Goal: Navigation & Orientation: Find specific page/section

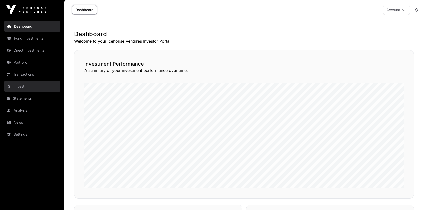
click at [22, 87] on link "Invest" at bounding box center [32, 86] width 56 height 11
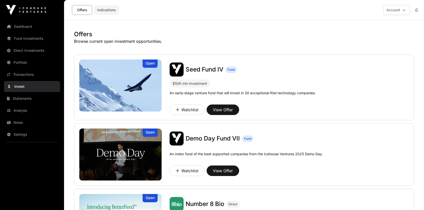
click at [106, 12] on link "Indications" at bounding box center [106, 10] width 25 height 10
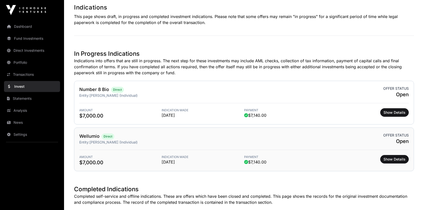
scroll to position [29, 0]
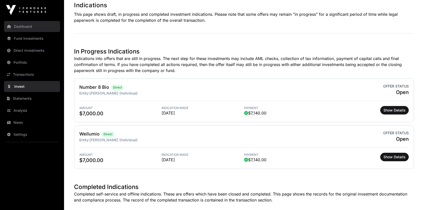
click at [27, 29] on link "Dashboard" at bounding box center [32, 26] width 56 height 11
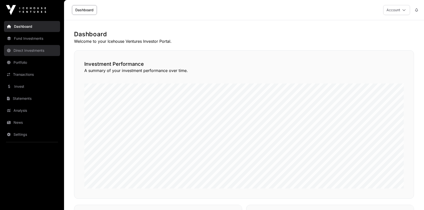
click at [31, 50] on link "Direct Investments" at bounding box center [32, 50] width 56 height 11
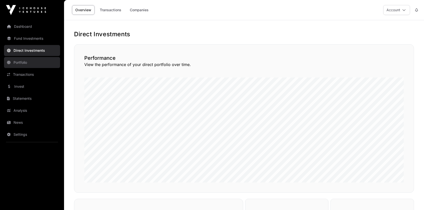
click at [21, 61] on link "Portfolio" at bounding box center [32, 62] width 56 height 11
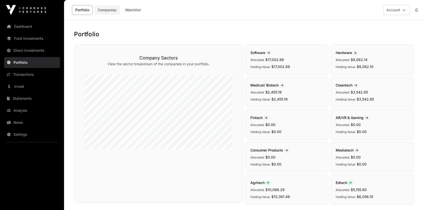
click at [113, 9] on link "Companies" at bounding box center [107, 10] width 25 height 10
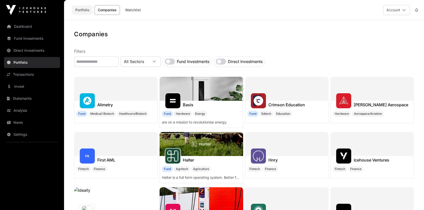
click at [81, 10] on link "Portfolio" at bounding box center [82, 10] width 21 height 10
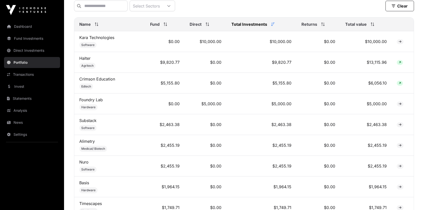
scroll to position [216, 0]
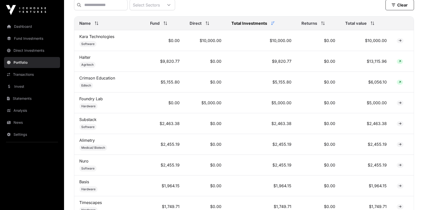
click at [208, 25] on icon at bounding box center [208, 24] width 4 height 4
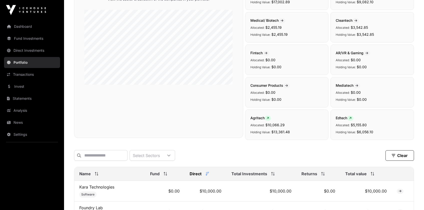
scroll to position [0, 0]
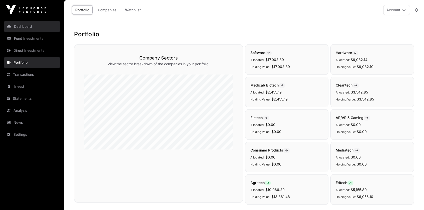
click at [30, 29] on link "Dashboard" at bounding box center [32, 26] width 56 height 11
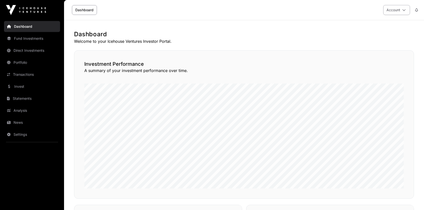
click at [402, 12] on button "Account" at bounding box center [397, 10] width 27 height 10
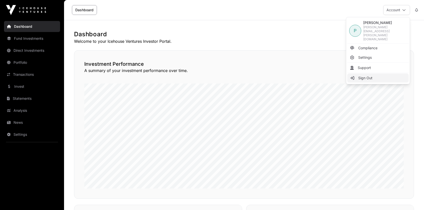
click at [367, 76] on span "Sign Out" at bounding box center [366, 78] width 14 height 5
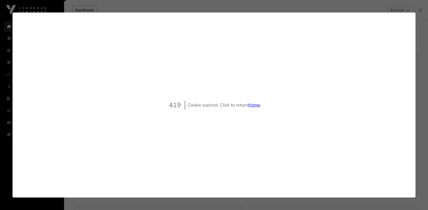
click at [258, 107] on link "Home" at bounding box center [254, 105] width 12 height 6
